Goal: Task Accomplishment & Management: Use online tool/utility

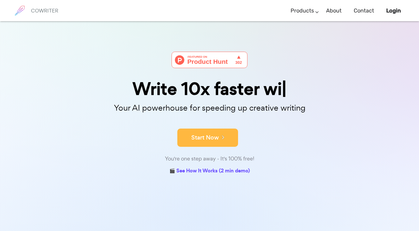
click at [186, 133] on button "Start Now" at bounding box center [207, 137] width 61 height 18
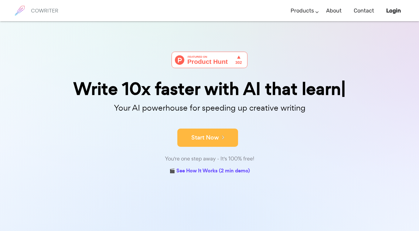
click at [190, 138] on button "Start Now" at bounding box center [207, 137] width 61 height 18
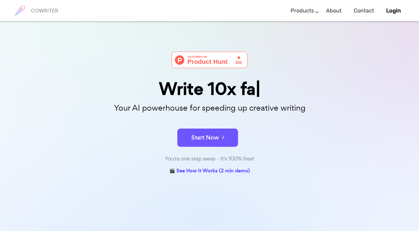
click at [190, 138] on button "Start Now" at bounding box center [207, 137] width 61 height 18
